Goal: Task Accomplishment & Management: Manage account settings

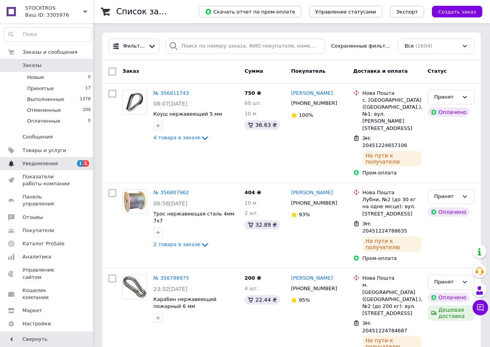
click at [48, 166] on span "Уведомления" at bounding box center [39, 163] width 35 height 7
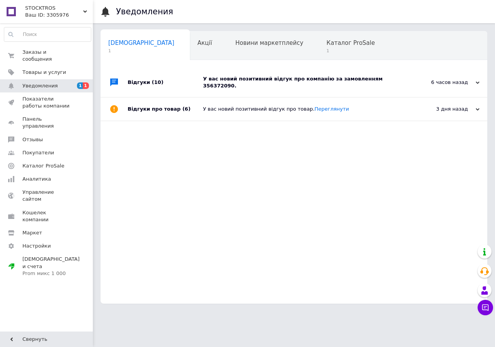
click at [320, 83] on div "У вас новий позитивний відгук про компанію за замовленням 356372090." at bounding box center [302, 82] width 199 height 29
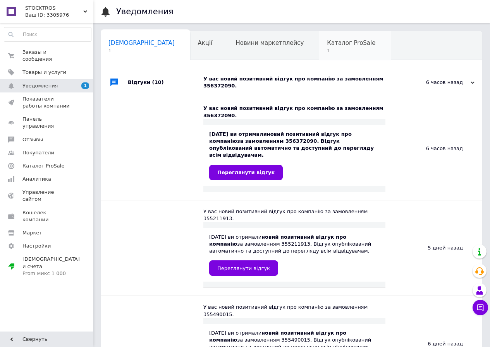
click at [327, 49] on span "1" at bounding box center [351, 51] width 48 height 6
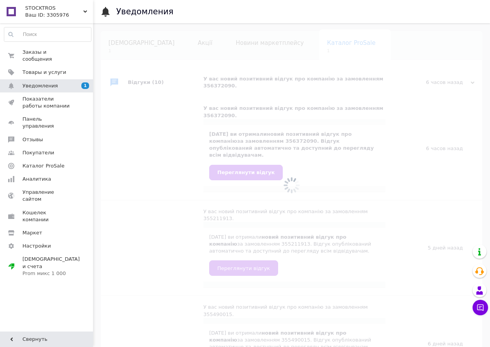
scroll to position [0, 2]
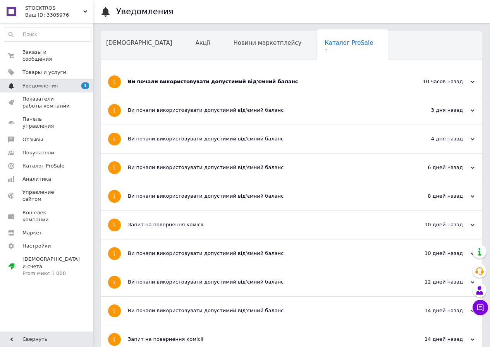
click at [57, 82] on span "Уведомления" at bounding box center [46, 85] width 49 height 7
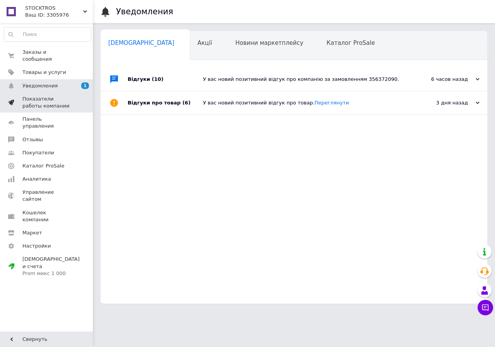
click at [41, 96] on span "Показатели работы компании" at bounding box center [46, 103] width 49 height 14
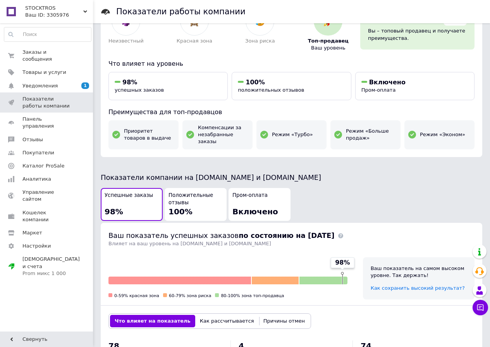
scroll to position [193, 0]
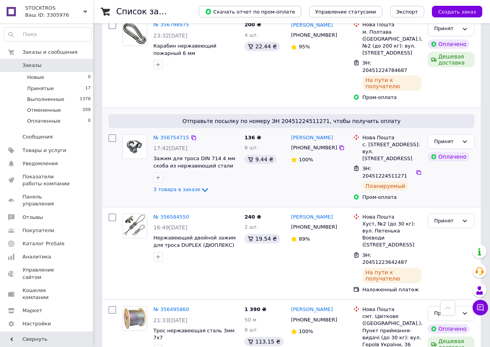
scroll to position [271, 0]
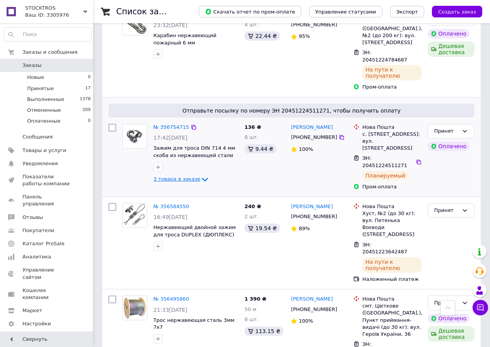
click at [200, 175] on icon at bounding box center [204, 179] width 9 height 9
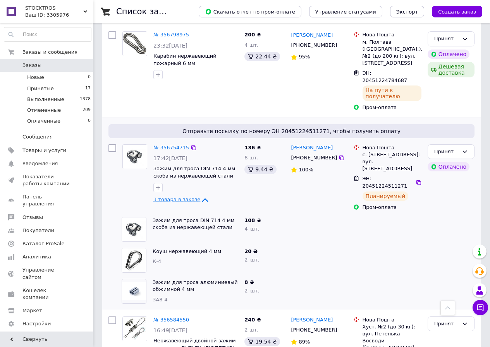
scroll to position [232, 0]
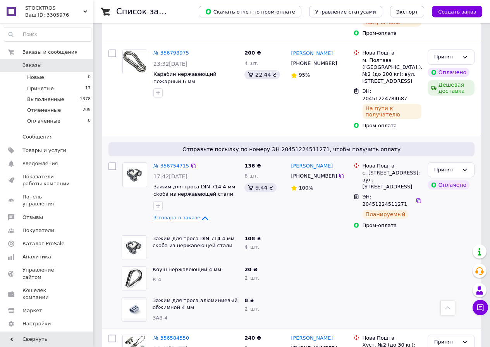
click at [167, 163] on link "№ 356754715" at bounding box center [171, 166] width 36 height 6
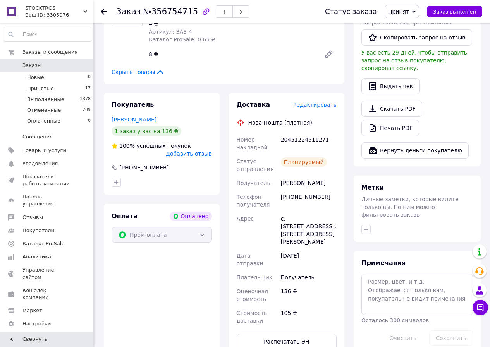
scroll to position [193, 0]
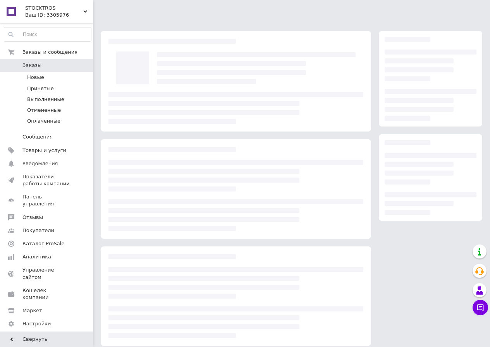
scroll to position [7, 0]
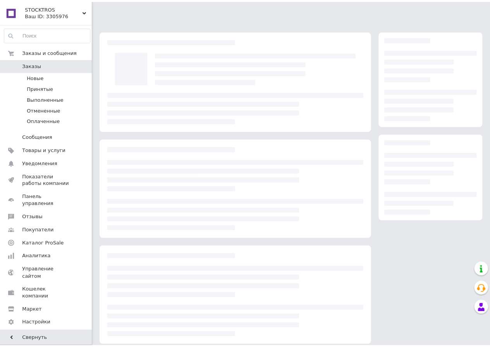
scroll to position [7, 0]
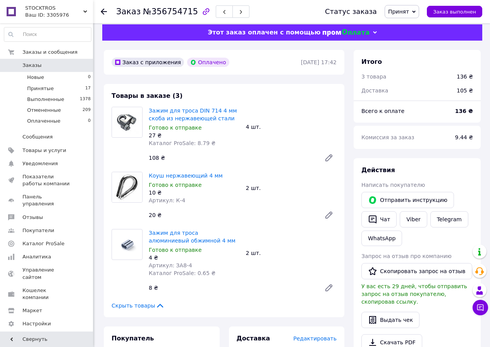
click at [26, 65] on span "Заказы" at bounding box center [31, 65] width 19 height 7
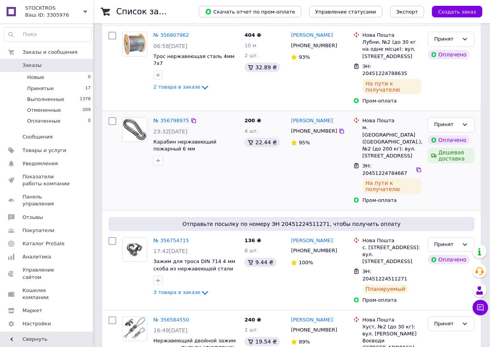
scroll to position [193, 0]
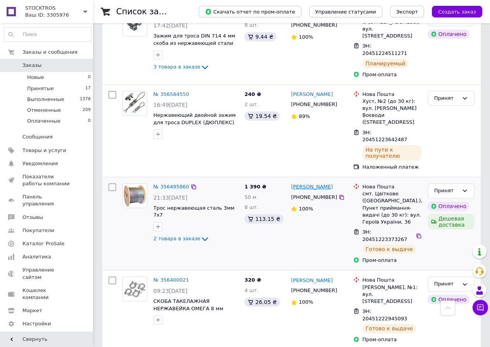
scroll to position [464, 0]
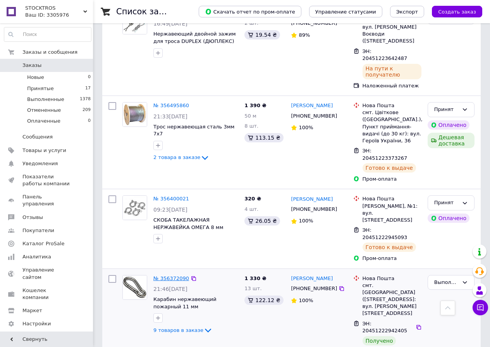
click at [164, 276] on link "№ 356372090" at bounding box center [171, 279] width 36 height 6
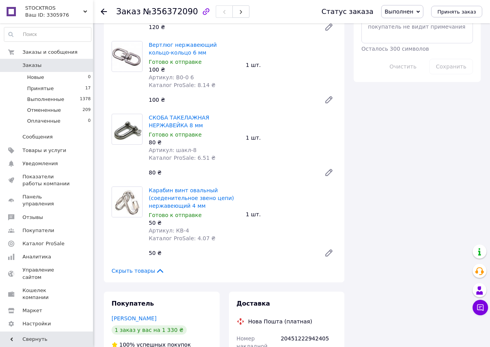
scroll to position [542, 0]
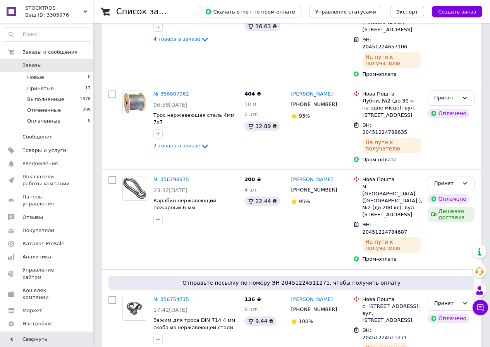
scroll to position [116, 0]
